Goal: Task Accomplishment & Management: Use online tool/utility

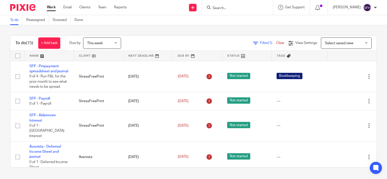
click at [105, 55] on link at bounding box center [98, 56] width 49 height 10
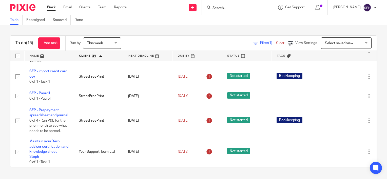
scroll to position [264, 0]
click at [105, 46] on span "This week" at bounding box center [100, 43] width 27 height 11
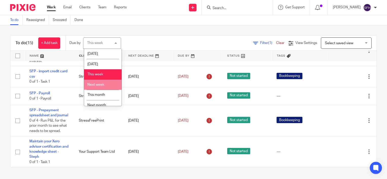
click at [109, 83] on li "Next week" at bounding box center [103, 85] width 38 height 10
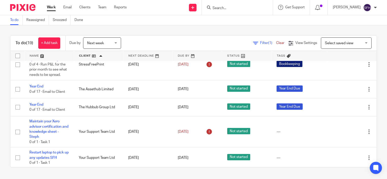
scroll to position [353, 0]
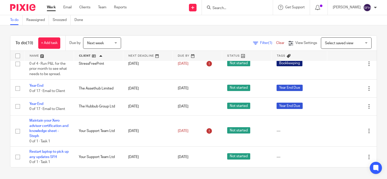
drag, startPoint x: 110, startPoint y: 41, endPoint x: 110, endPoint y: 43, distance: 2.8
click at [110, 41] on span "Next week" at bounding box center [100, 43] width 27 height 11
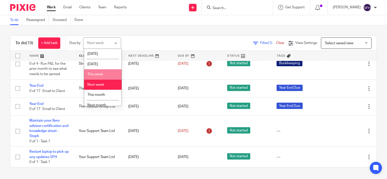
click at [108, 74] on li "This week" at bounding box center [103, 74] width 38 height 10
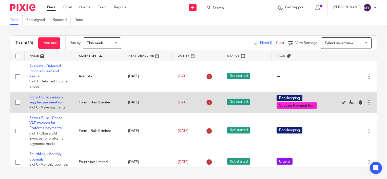
click at [48, 99] on link "Form + Build - weekly supplier payment run" at bounding box center [46, 100] width 34 height 9
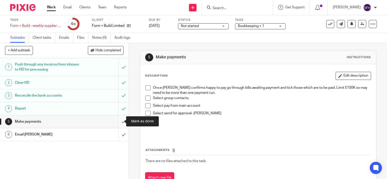
click at [120, 119] on input "submit" at bounding box center [64, 122] width 129 height 13
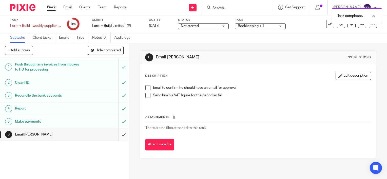
click at [119, 133] on input "submit" at bounding box center [64, 135] width 129 height 13
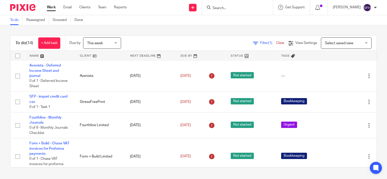
scroll to position [127, 0]
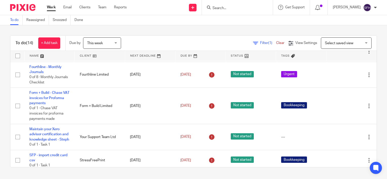
click at [103, 55] on link at bounding box center [100, 56] width 50 height 10
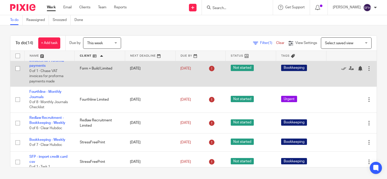
scroll to position [51, 0]
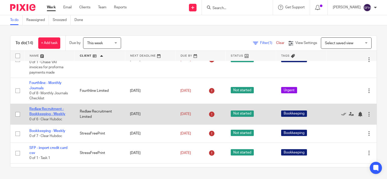
click at [58, 115] on link "Redlaw Recruitment - Bookkeeping - Weekly" at bounding box center [47, 111] width 36 height 9
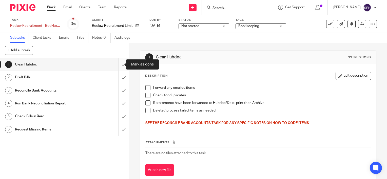
click at [120, 67] on input "submit" at bounding box center [64, 64] width 129 height 13
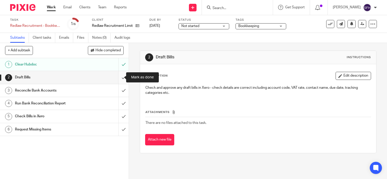
click at [117, 78] on input "submit" at bounding box center [64, 77] width 129 height 13
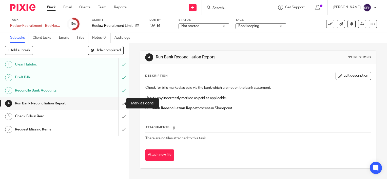
click at [122, 105] on input "submit" at bounding box center [64, 103] width 129 height 13
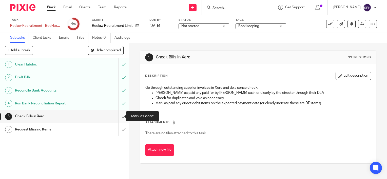
click at [119, 116] on input "submit" at bounding box center [64, 116] width 129 height 13
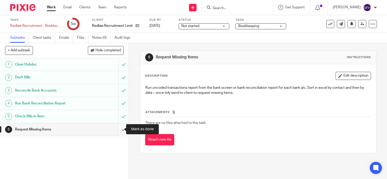
click at [121, 131] on input "submit" at bounding box center [64, 129] width 129 height 13
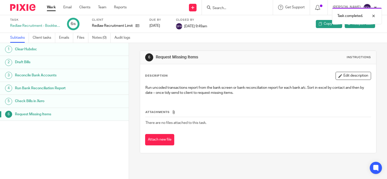
click at [49, 8] on link "Work" at bounding box center [51, 7] width 9 height 5
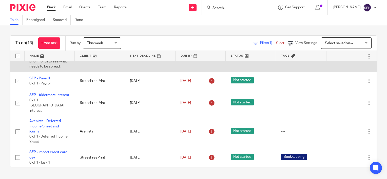
scroll to position [25, 0]
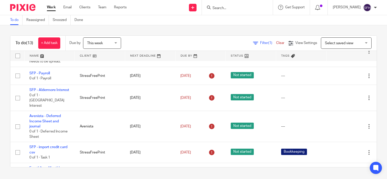
click at [112, 56] on link at bounding box center [100, 56] width 50 height 10
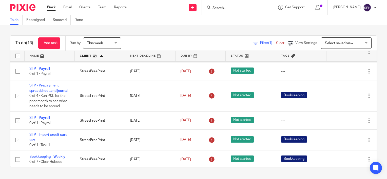
scroll to position [177, 0]
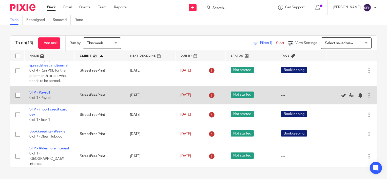
click at [341, 98] on icon at bounding box center [343, 95] width 5 height 5
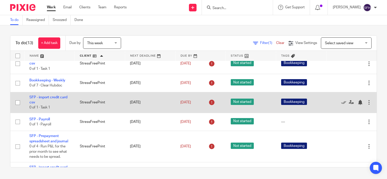
scroll to position [101, 0]
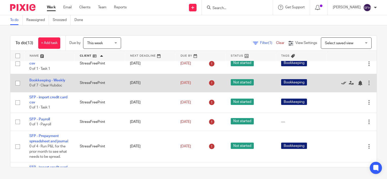
click at [341, 85] on icon at bounding box center [343, 83] width 5 height 5
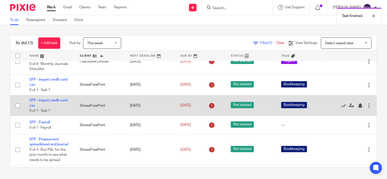
scroll to position [76, 0]
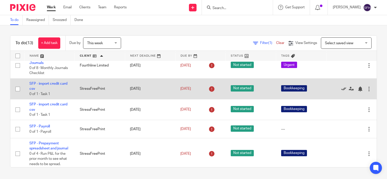
click at [341, 89] on icon at bounding box center [343, 89] width 5 height 5
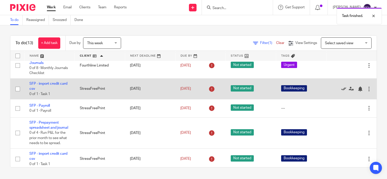
click at [341, 89] on icon at bounding box center [343, 89] width 5 height 5
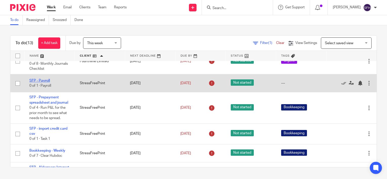
scroll to position [88, 0]
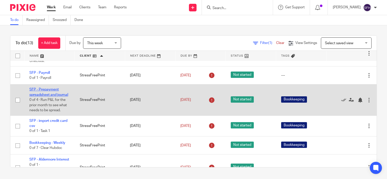
click at [49, 96] on link "SFP - Prepayment spreadsheet and journal" at bounding box center [48, 92] width 39 height 9
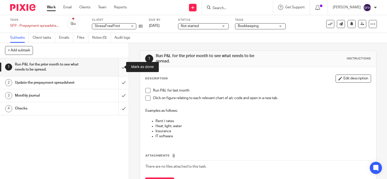
click at [121, 67] on input "submit" at bounding box center [64, 67] width 129 height 18
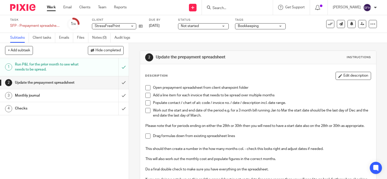
click at [75, 66] on h1 "Run P&L for the prior month to see what needs to be spread." at bounding box center [48, 67] width 66 height 13
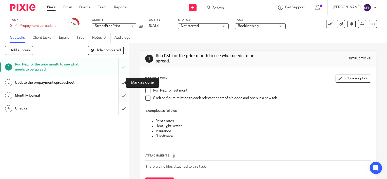
drag, startPoint x: 120, startPoint y: 83, endPoint x: 119, endPoint y: 90, distance: 7.3
click at [120, 83] on input "submit" at bounding box center [64, 83] width 129 height 13
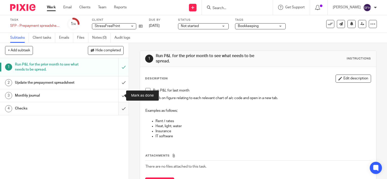
drag, startPoint x: 118, startPoint y: 91, endPoint x: 118, endPoint y: 115, distance: 23.3
click at [118, 93] on input "submit" at bounding box center [64, 95] width 129 height 13
click at [118, 116] on div "1 Run P&L for the prior month to see what needs to be spread. 2 Update the prep…" at bounding box center [64, 118] width 129 height 121
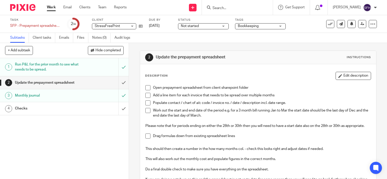
click at [148, 87] on span at bounding box center [148, 87] width 5 height 5
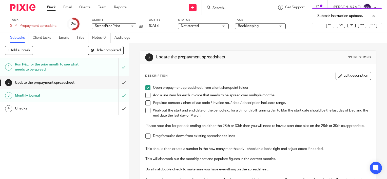
click at [149, 95] on span at bounding box center [148, 95] width 5 height 5
click at [147, 102] on span at bounding box center [148, 103] width 5 height 5
click at [146, 112] on span at bounding box center [148, 110] width 5 height 5
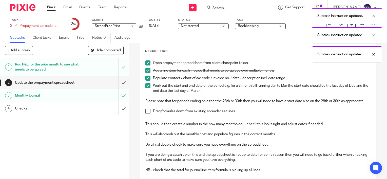
scroll to position [51, 0]
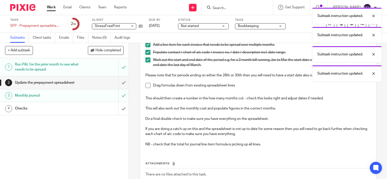
click at [147, 88] on span at bounding box center [148, 85] width 5 height 5
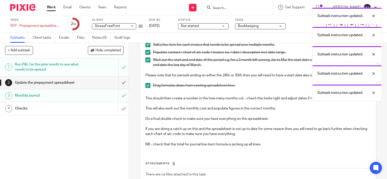
scroll to position [89, 0]
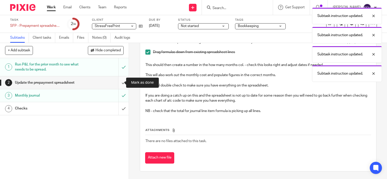
click at [117, 81] on input "submit" at bounding box center [64, 83] width 129 height 13
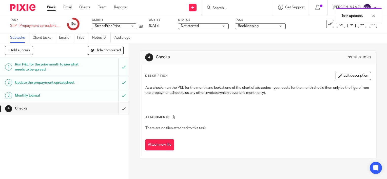
click at [119, 110] on input "submit" at bounding box center [64, 108] width 129 height 13
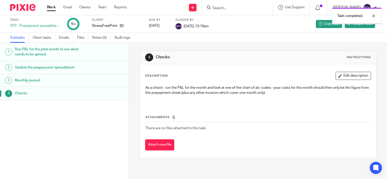
click at [51, 9] on link "Work" at bounding box center [51, 7] width 9 height 5
